Goal: Task Accomplishment & Management: Manage account settings

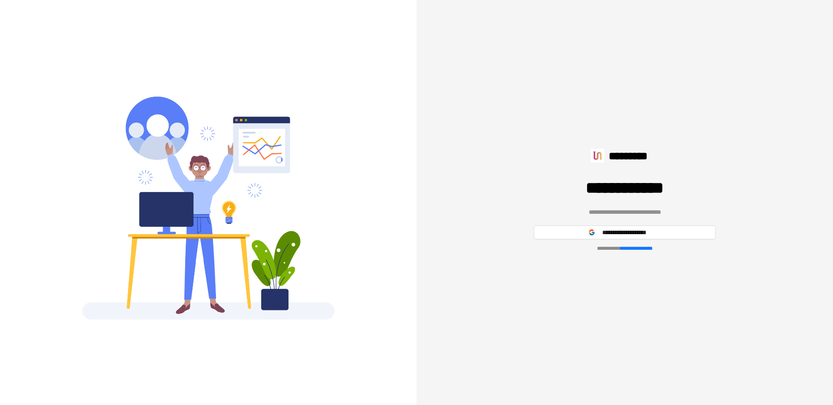
click at [441, 259] on div "**********" at bounding box center [624, 202] width 416 height 405
